Goal: Transaction & Acquisition: Purchase product/service

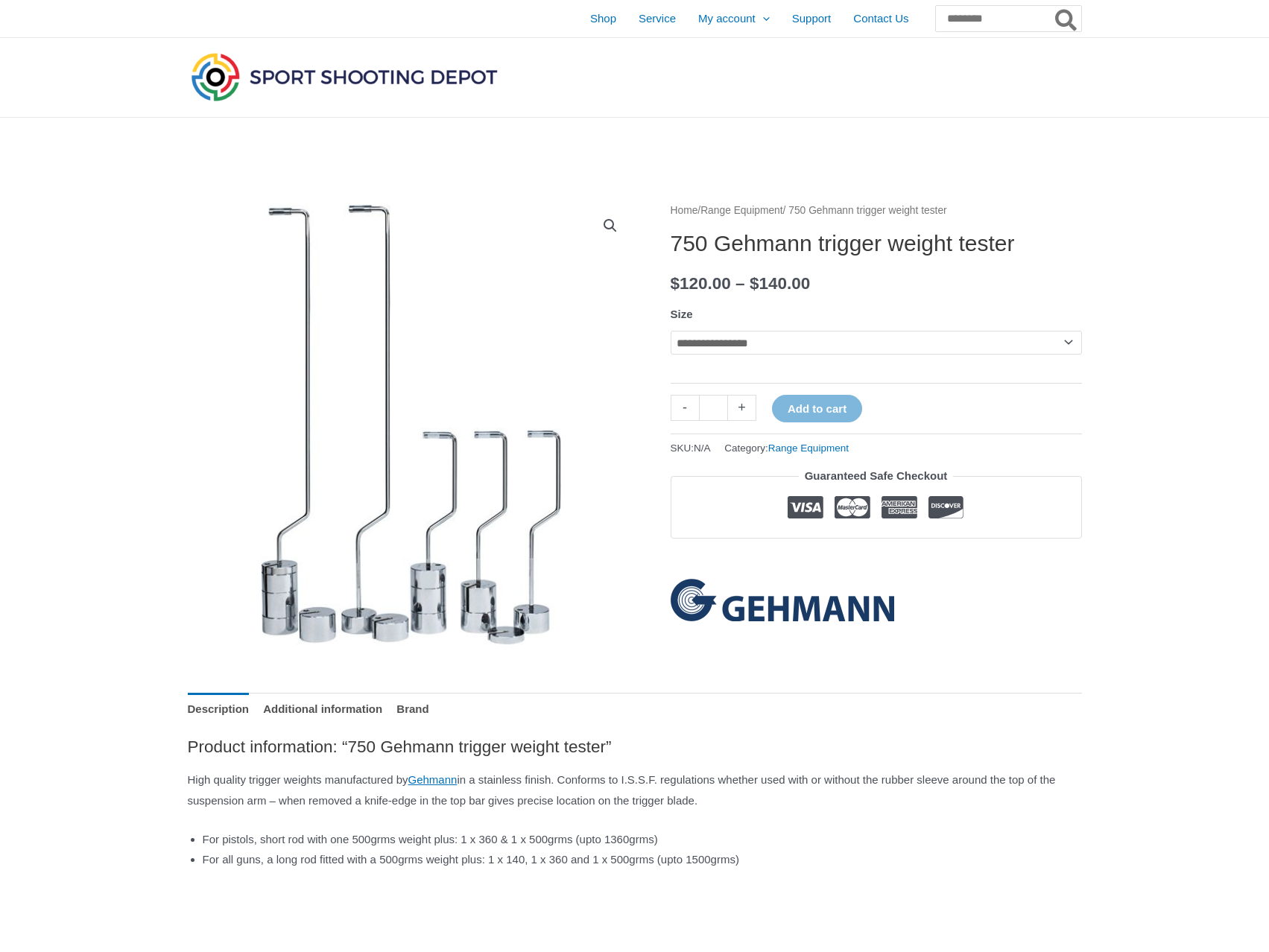
click at [1065, 344] on select "**********" at bounding box center [875, 342] width 411 height 24
select select "*****"
click at [670, 331] on select "**********" at bounding box center [875, 342] width 411 height 24
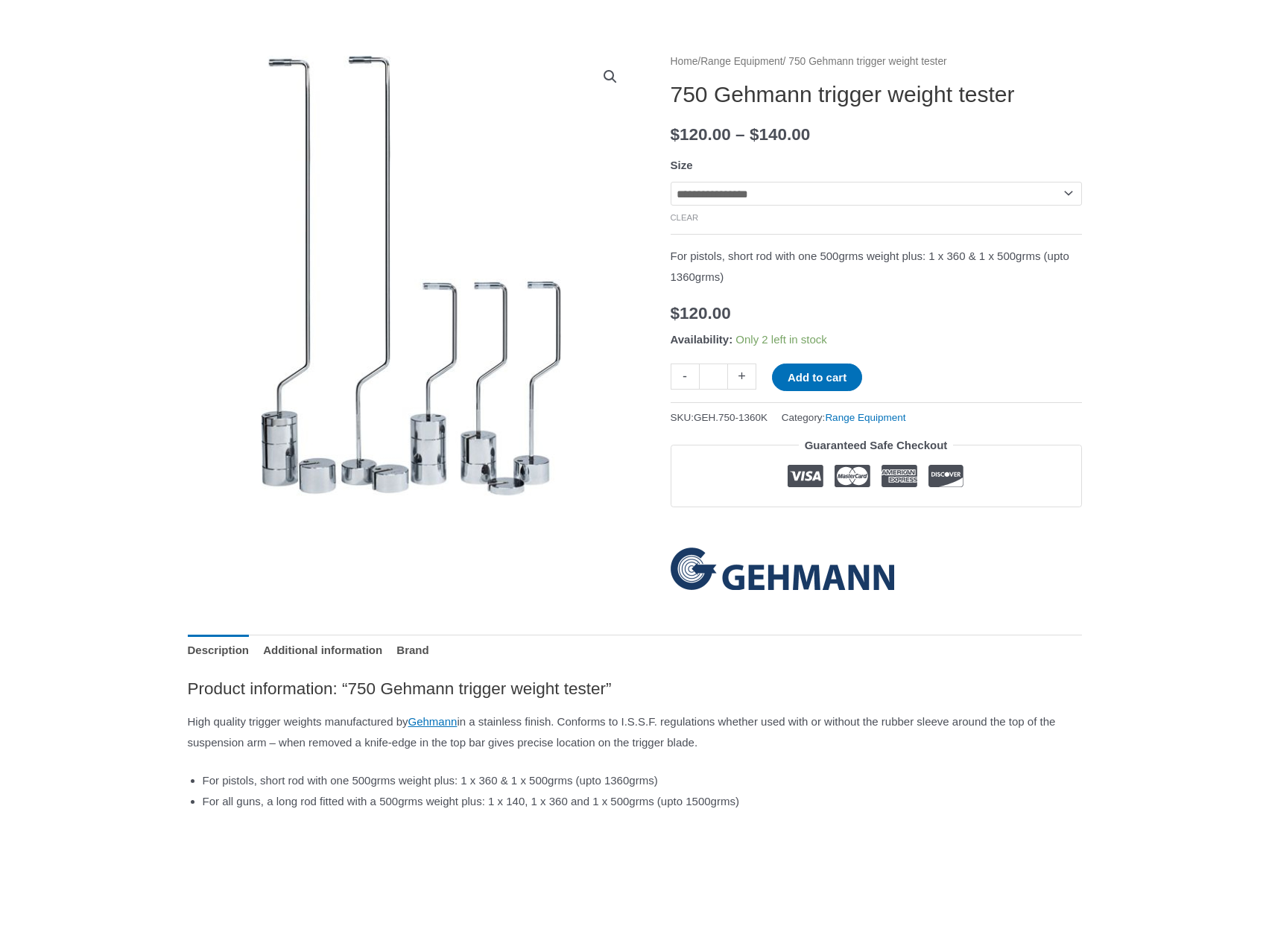
scroll to position [74, 0]
